Goal: Subscribe to service/newsletter

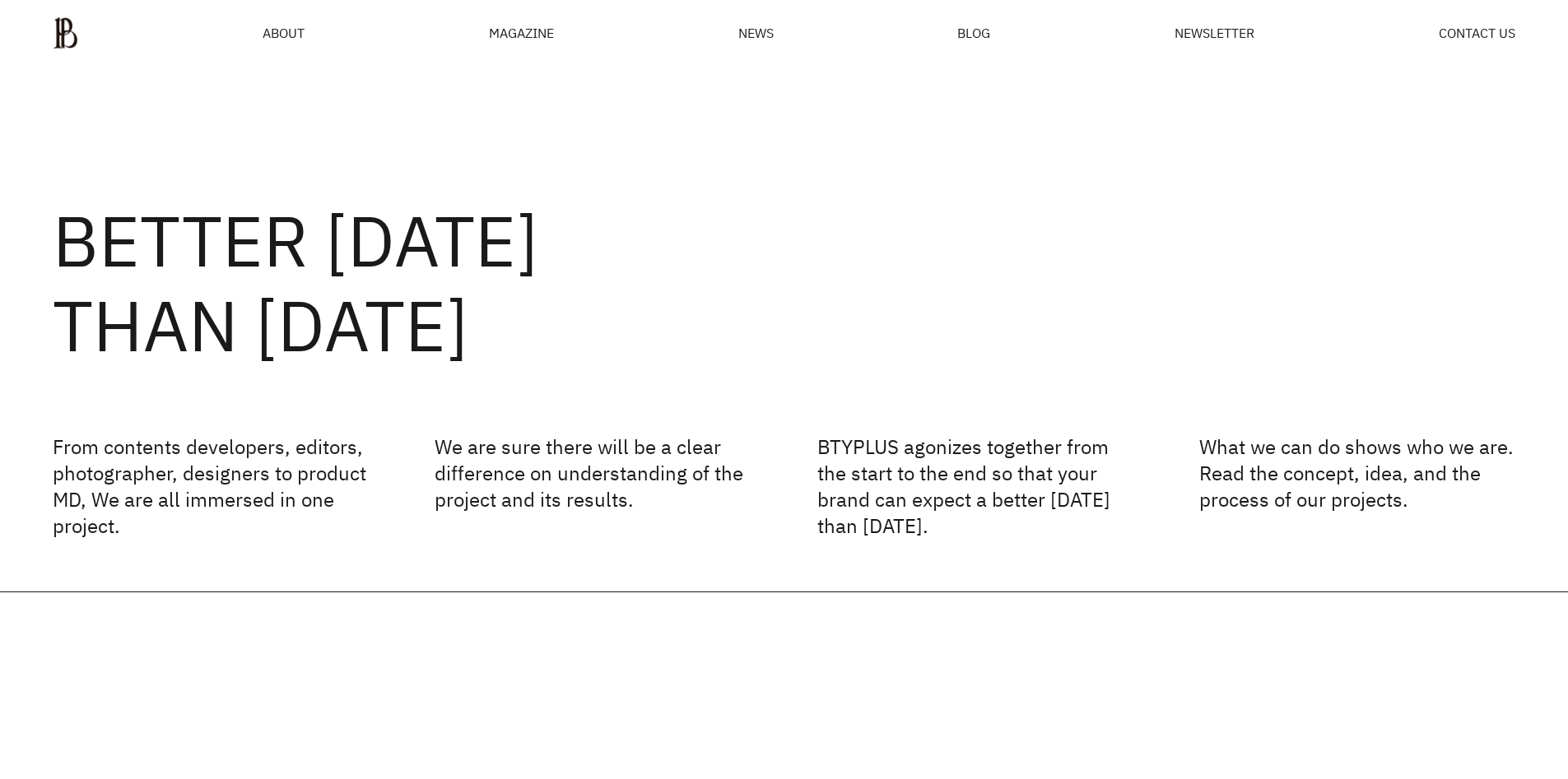
click at [491, 164] on div "BETTER [DATE] THAN [DATE] From contents developers, editors, photographer, desi…" at bounding box center [784, 329] width 1568 height 525
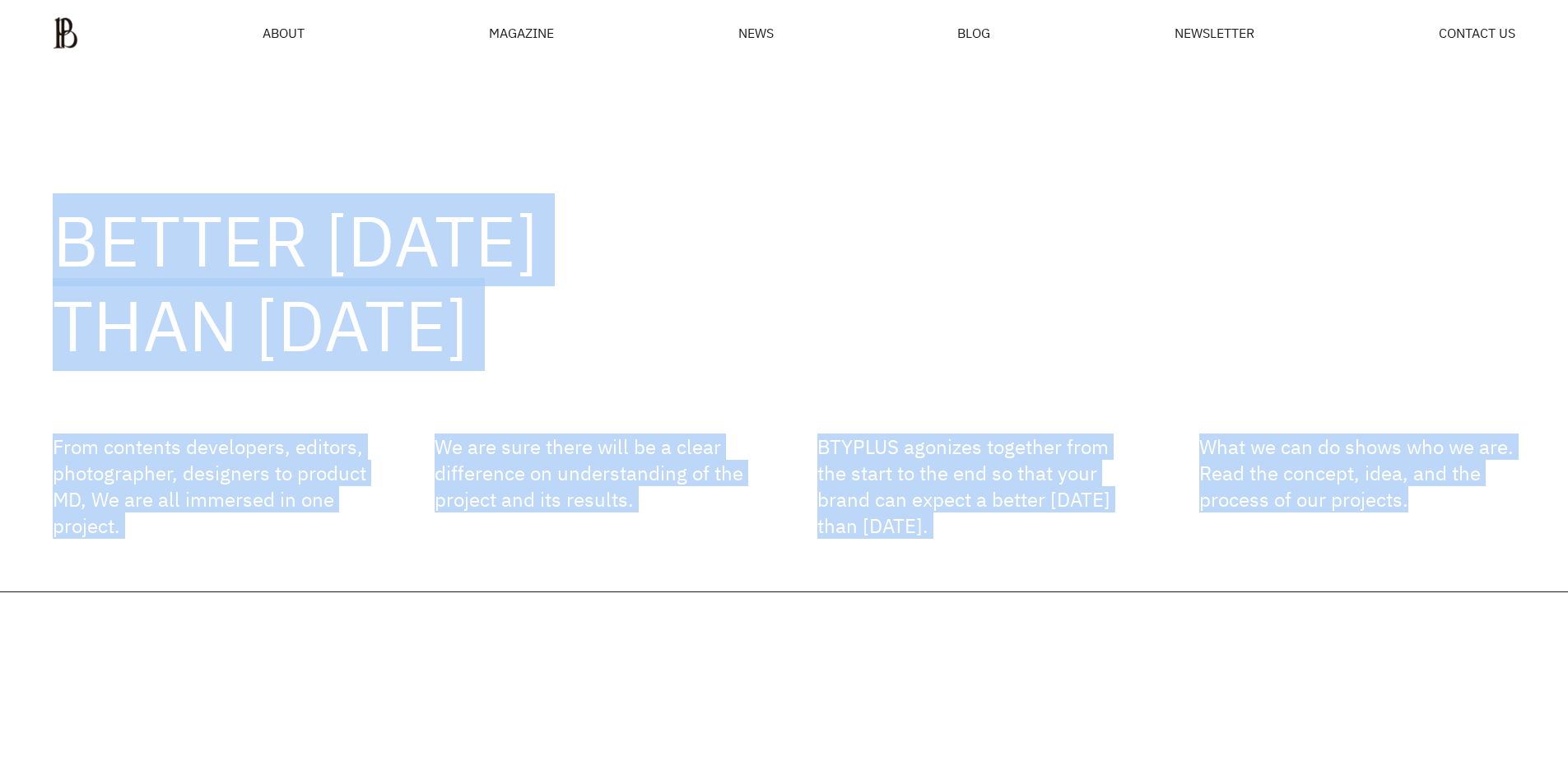
drag, startPoint x: 52, startPoint y: 220, endPoint x: 1478, endPoint y: 530, distance: 1459.3
click at [1478, 530] on div "BETTER [DATE] THAN [DATE] From contents developers, editors, photographer, desi…" at bounding box center [784, 329] width 1568 height 525
click at [1475, 556] on div "BETTER [DATE] THAN [DATE] From contents developers, editors, photographer, desi…" at bounding box center [784, 329] width 1568 height 525
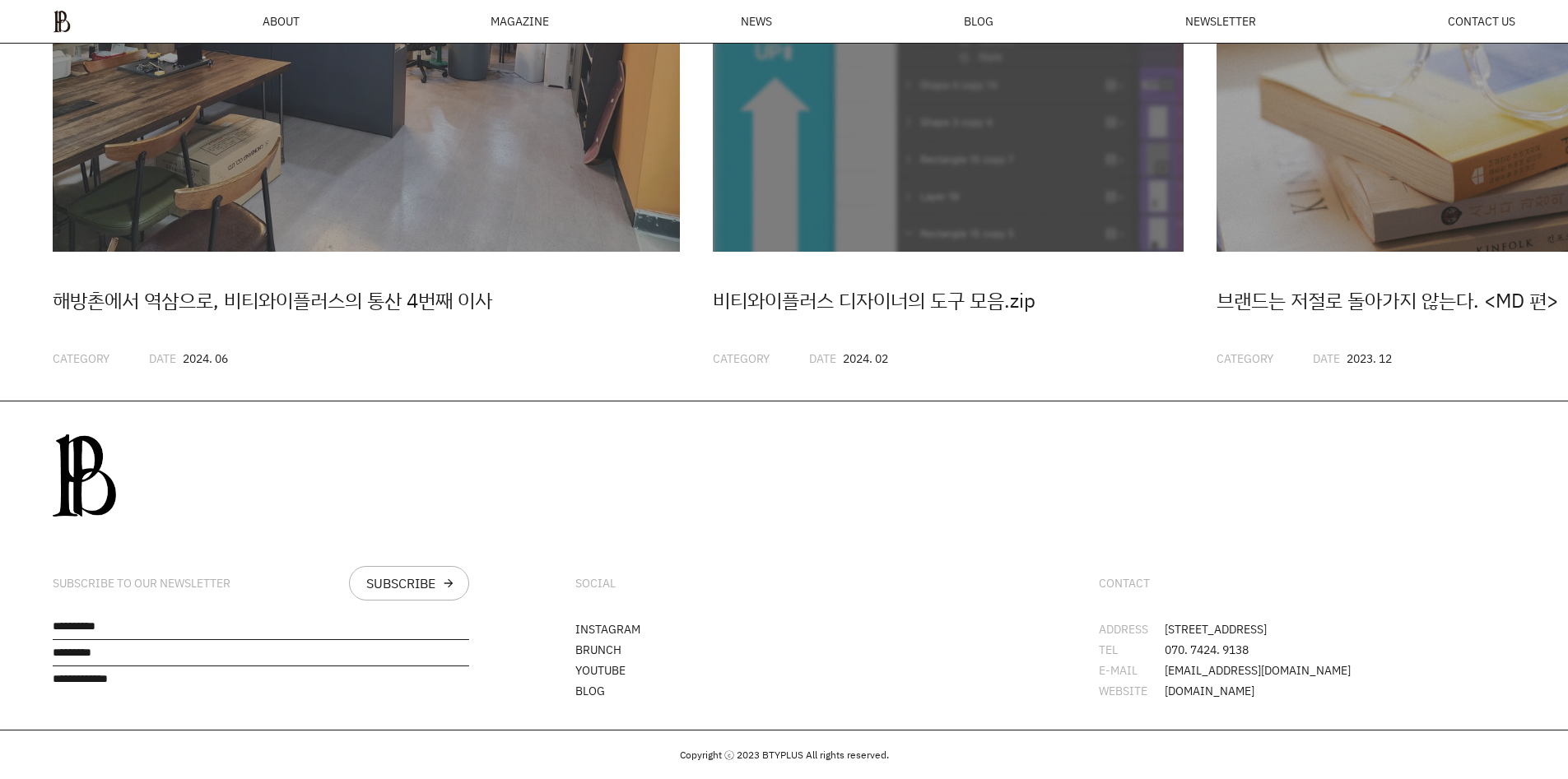
scroll to position [4837, 0]
click at [300, 624] on input "text" at bounding box center [261, 631] width 416 height 19
click at [307, 509] on div "SUBSCRIBE TO OUR NEWSLETTER SUBSCRIBE arrow_forward" at bounding box center [261, 566] width 522 height 328
click at [416, 577] on div "SUBSCRIBE" at bounding box center [401, 583] width 69 height 13
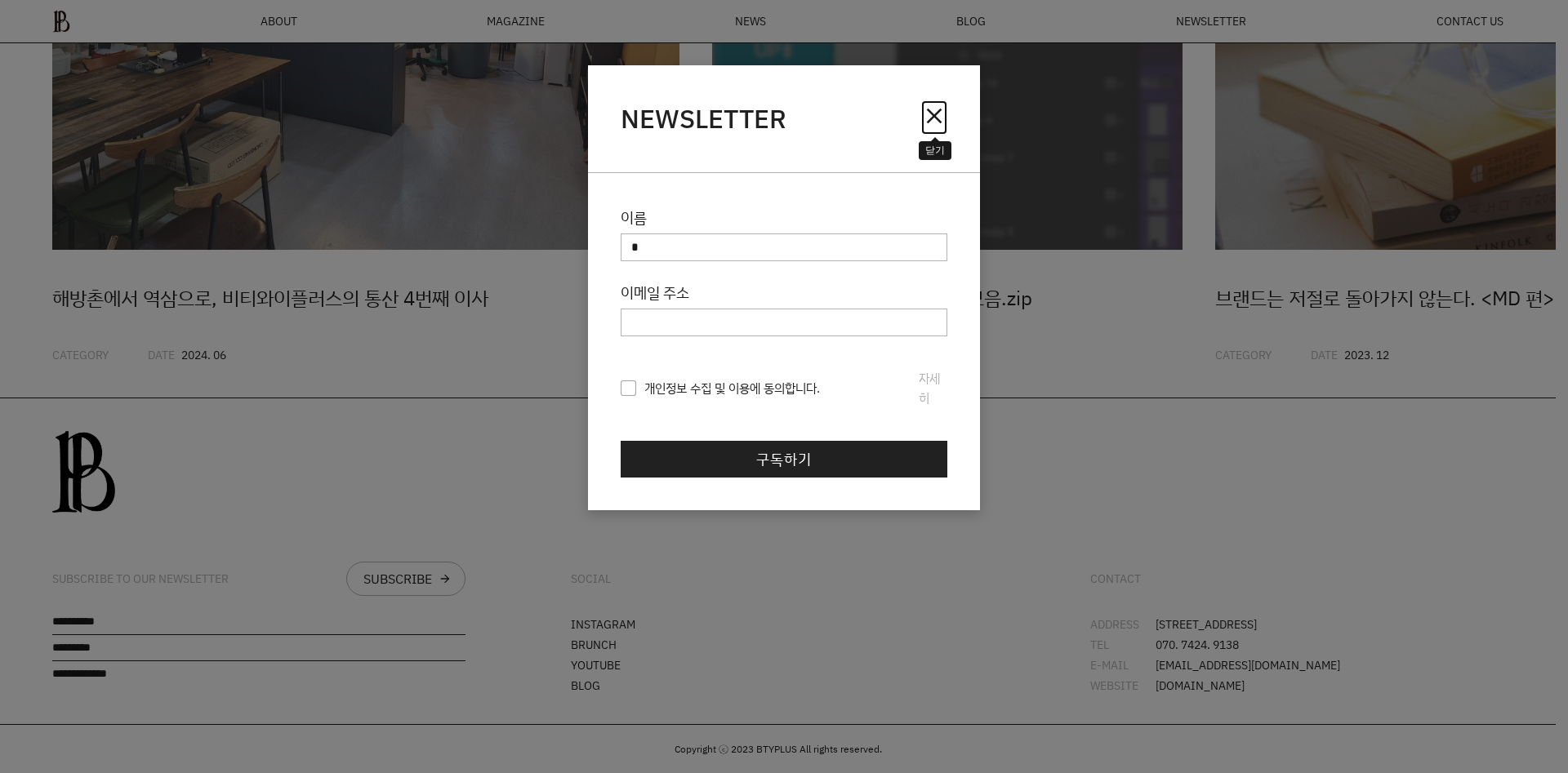
click at [923, 119] on span "close" at bounding box center [934, 116] width 26 height 26
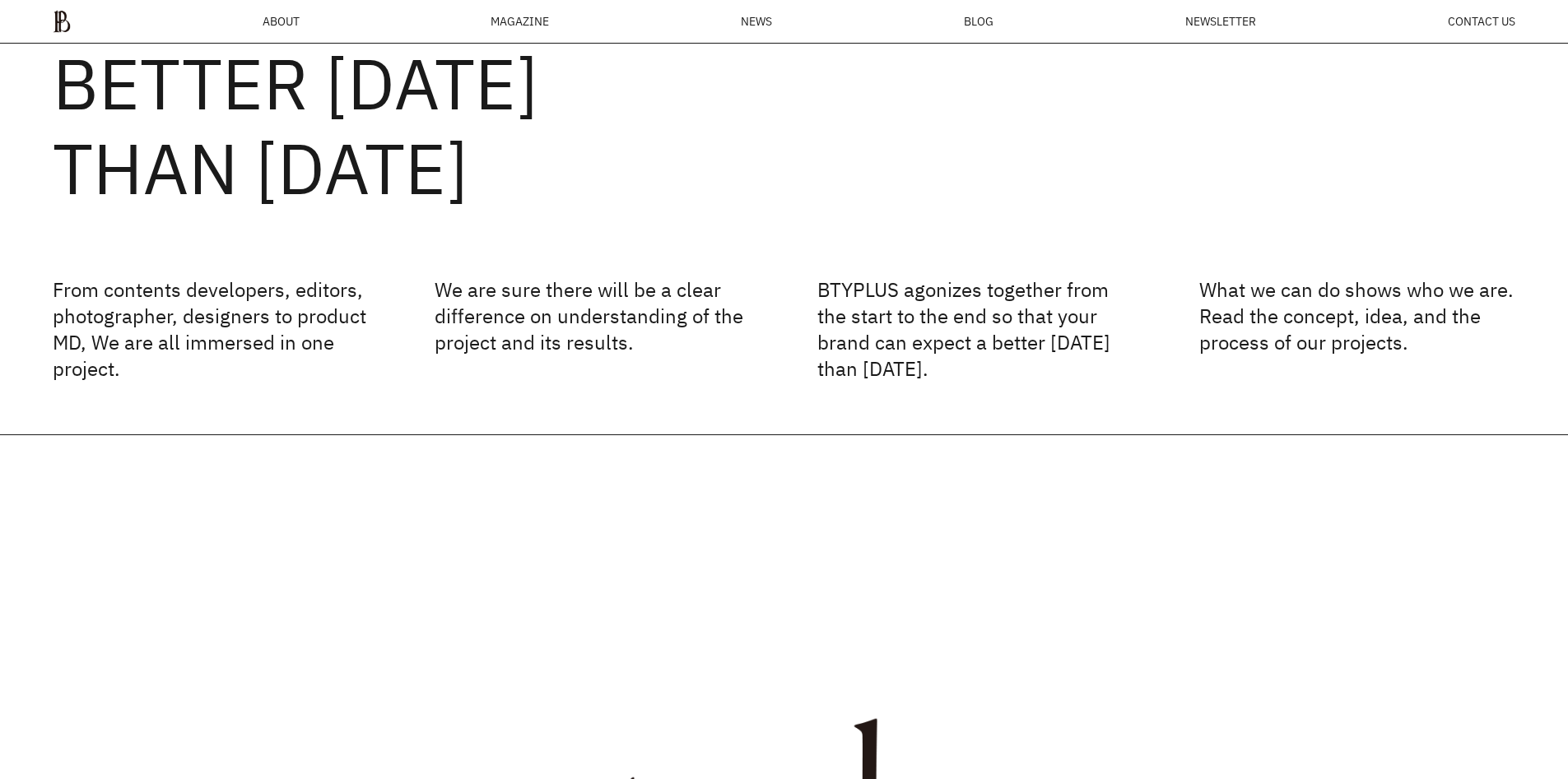
scroll to position [0, 0]
